Goal: Information Seeking & Learning: Find specific fact

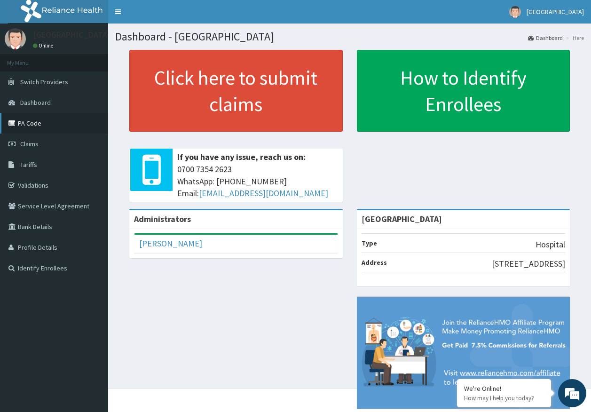
click at [34, 122] on link "PA Code" at bounding box center [54, 123] width 108 height 21
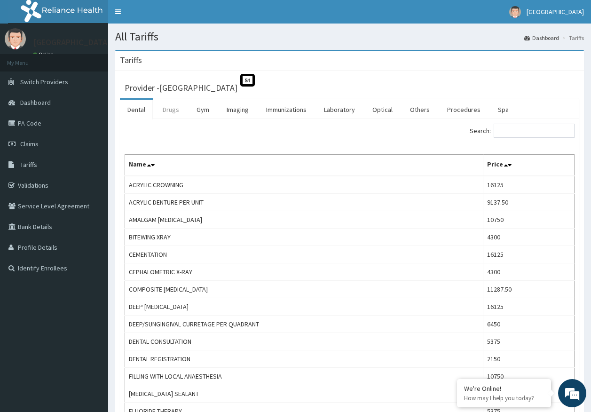
click at [171, 112] on link "Drugs" at bounding box center [171, 110] width 32 height 20
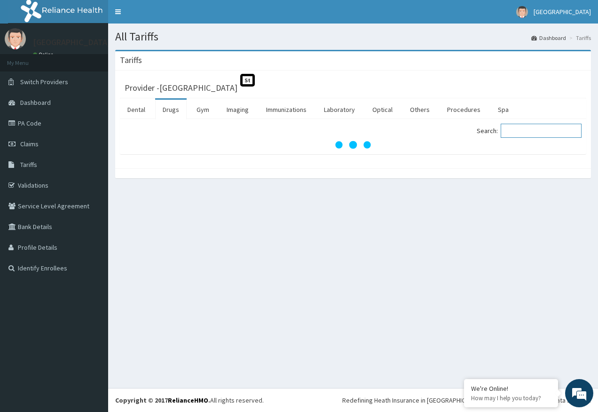
click at [527, 134] on input "Search:" at bounding box center [541, 131] width 81 height 14
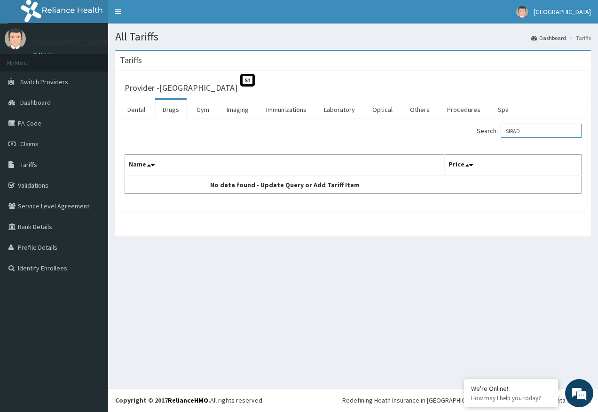
click at [525, 132] on input "SIRAD" at bounding box center [541, 131] width 81 height 14
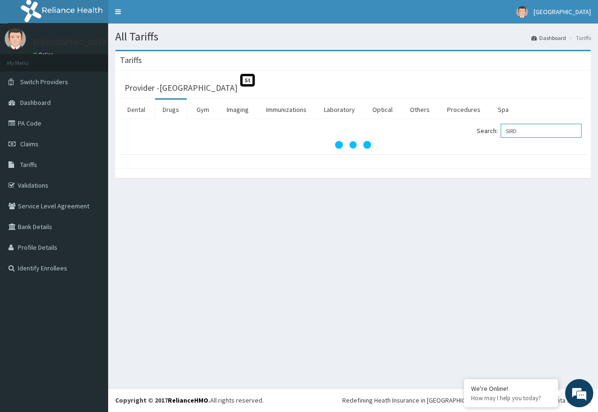
click at [525, 131] on input "SIRD" at bounding box center [541, 131] width 81 height 14
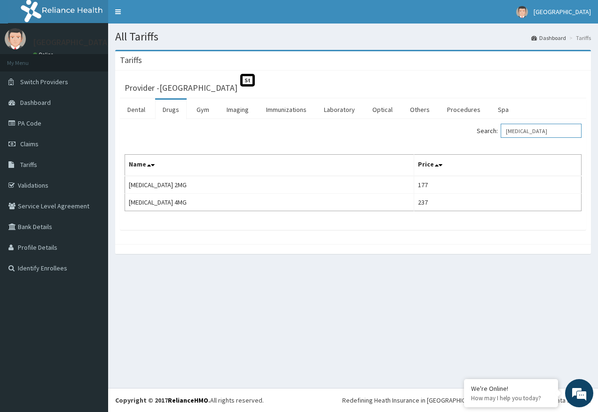
click at [538, 130] on input "[MEDICAL_DATA]" at bounding box center [541, 131] width 81 height 14
type input "S"
type input "R"
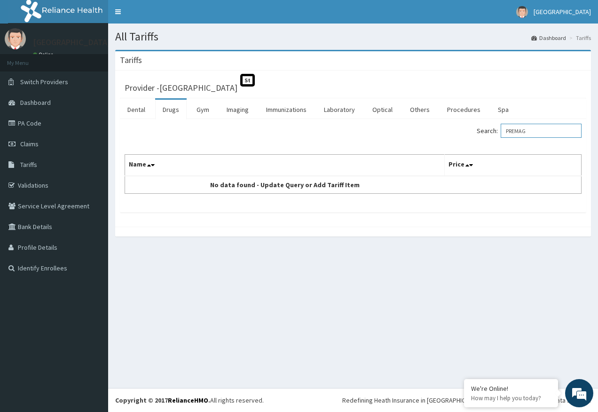
click at [538, 128] on input "PREMAG" at bounding box center [541, 131] width 81 height 14
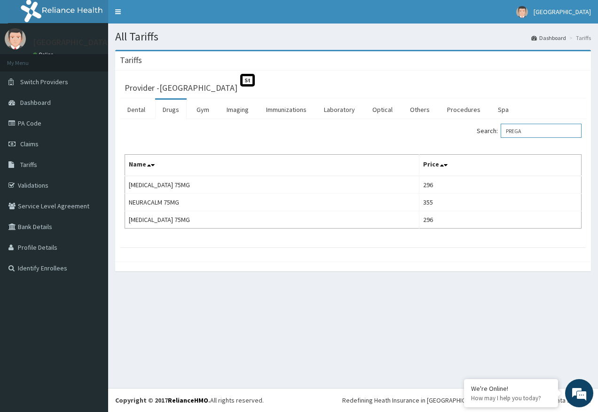
type input "PREGA"
